Goal: Check status: Check status

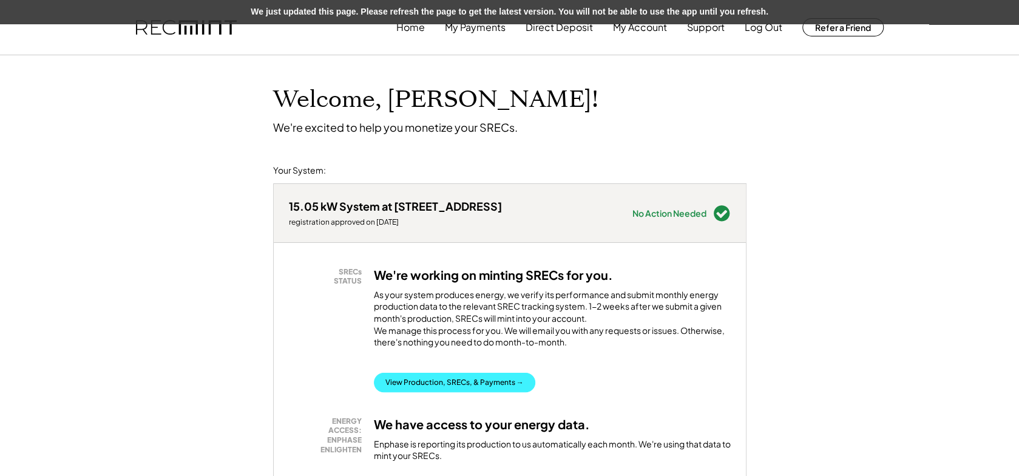
click at [474, 392] on button "View Production, SRECs, & Payments →" at bounding box center [454, 382] width 161 height 19
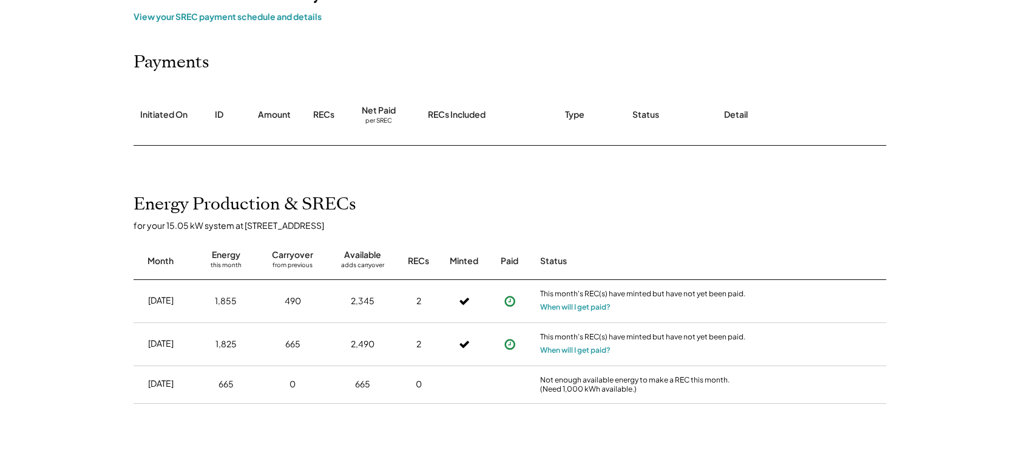
scroll to position [121, 0]
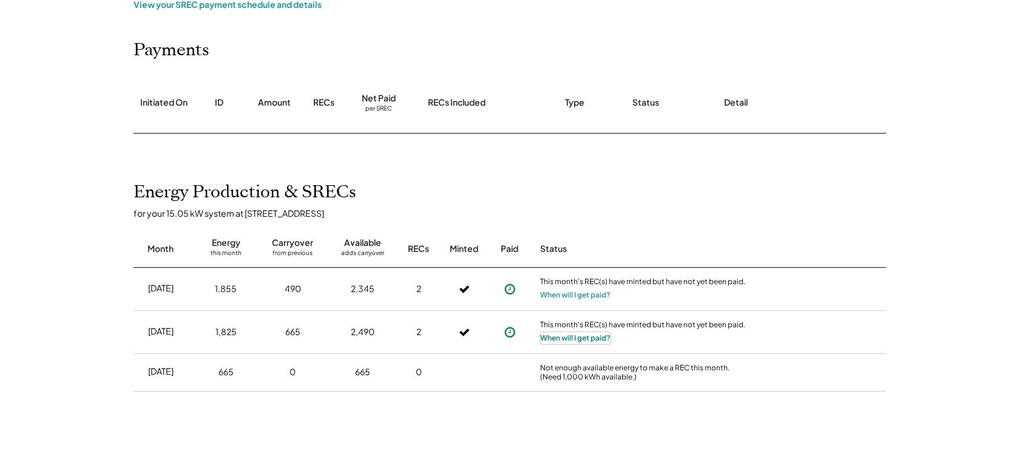
click at [568, 339] on button "When will I get paid?" at bounding box center [575, 338] width 70 height 12
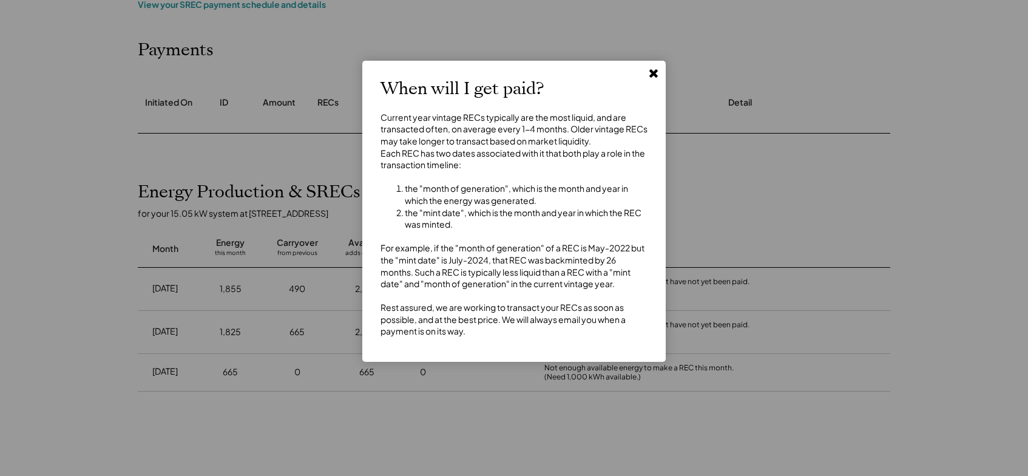
click at [651, 71] on use at bounding box center [653, 73] width 8 height 8
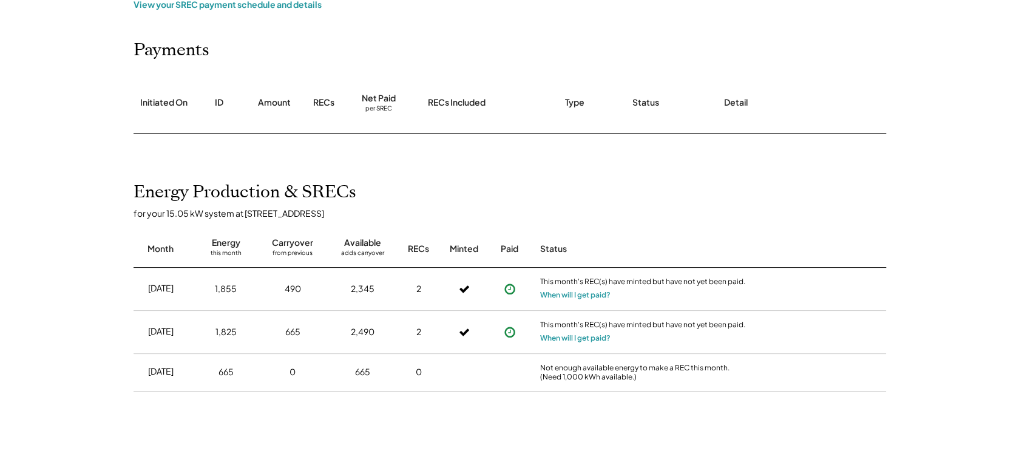
click at [510, 289] on use at bounding box center [509, 288] width 11 height 11
click at [388, 109] on div "per SREC" at bounding box center [378, 108] width 27 height 9
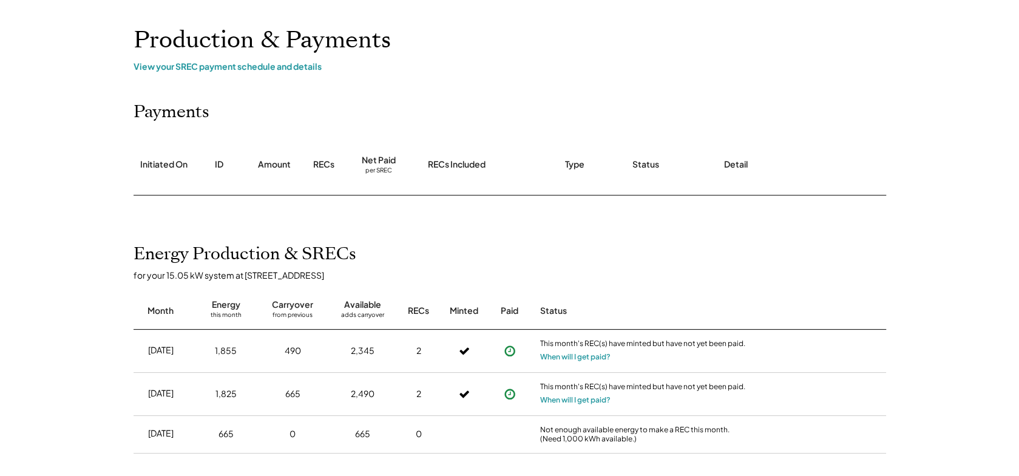
scroll to position [0, 0]
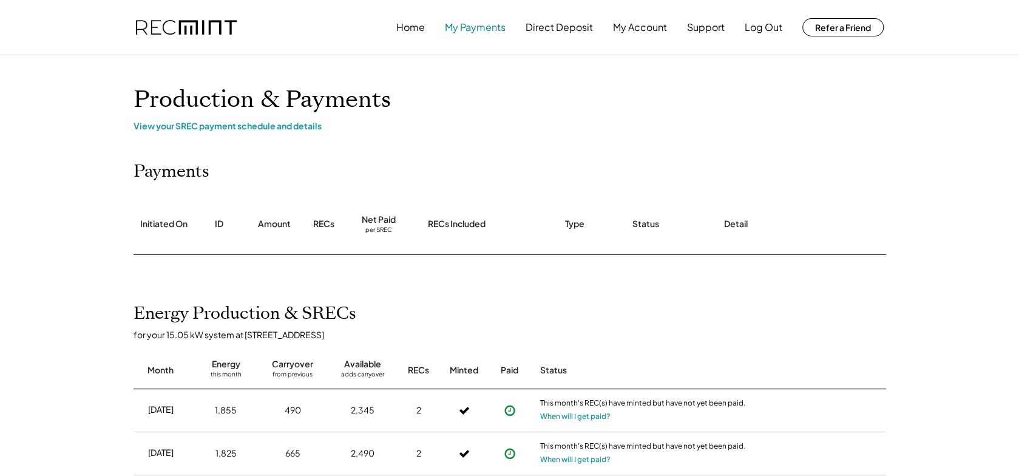
click at [472, 31] on button "My Payments" at bounding box center [475, 27] width 61 height 24
click at [409, 30] on button "Home" at bounding box center [410, 27] width 29 height 24
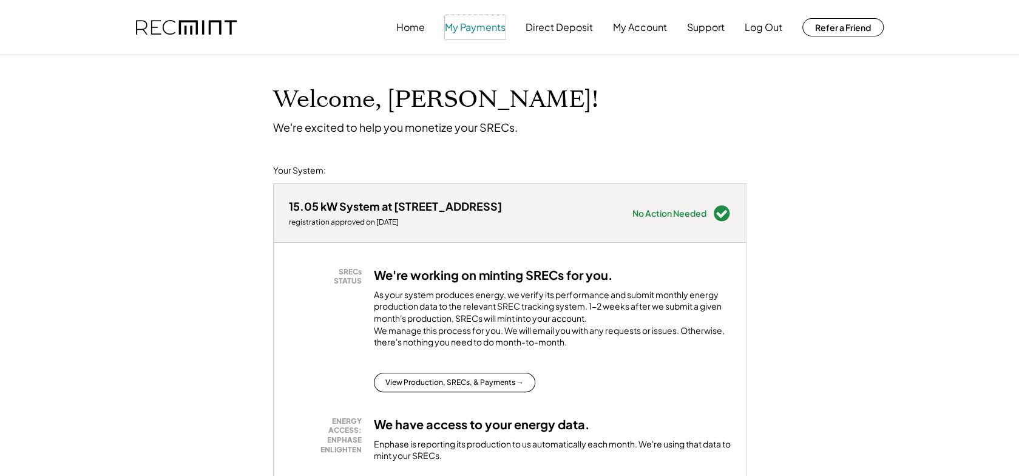
click at [467, 32] on button "My Payments" at bounding box center [475, 27] width 61 height 24
